Goal: Find specific page/section

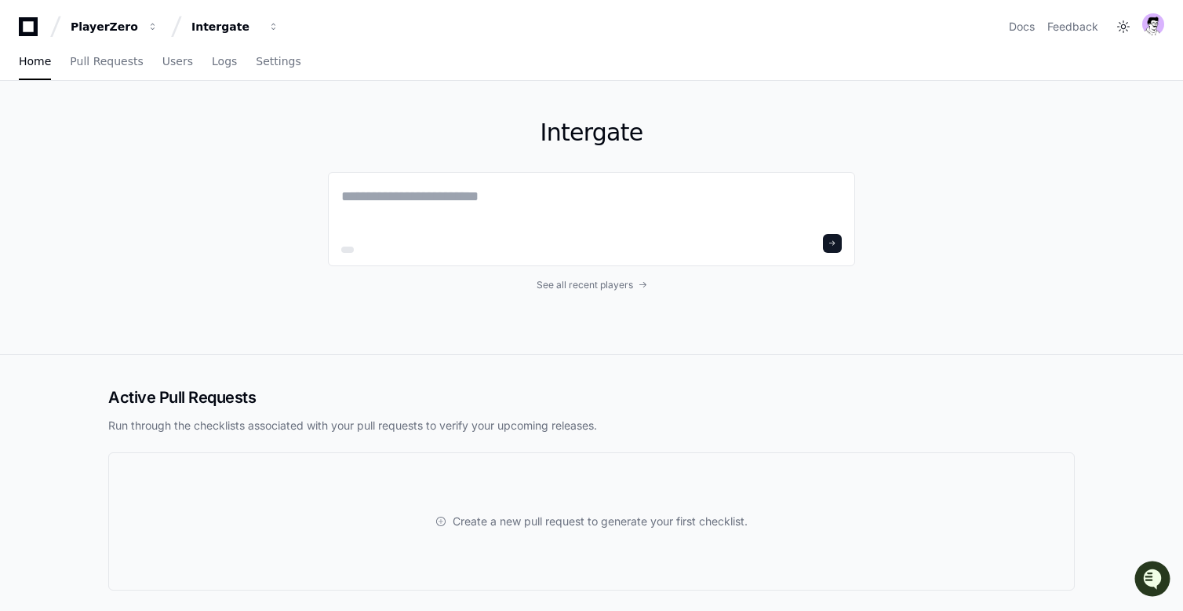
click at [523, 98] on div "Intergate See all recent players" at bounding box center [591, 217] width 527 height 273
